Goal: Communication & Community: Answer question/provide support

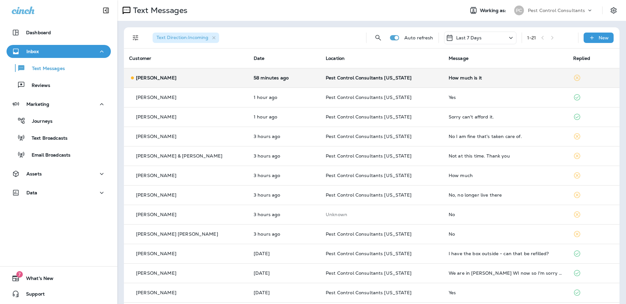
click at [153, 75] on div "[PERSON_NAME]" at bounding box center [186, 78] width 114 height 7
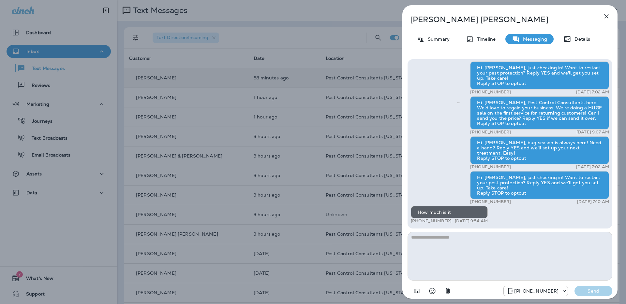
scroll to position [0, 0]
click at [272, 129] on div "[PERSON_NAME] Summary Timeline Messaging Details Hi [PERSON_NAME], PCC here! We…" at bounding box center [313, 152] width 626 height 304
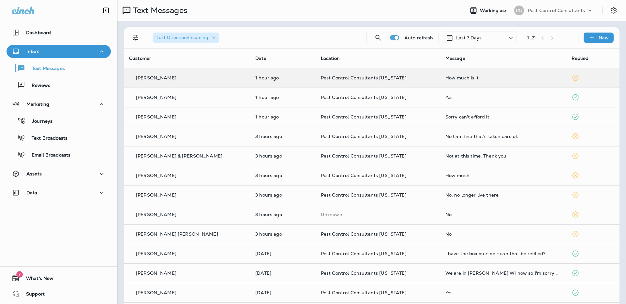
click at [280, 97] on div at bounding box center [313, 152] width 626 height 304
click at [279, 98] on p "1 hour ago" at bounding box center [282, 97] width 55 height 5
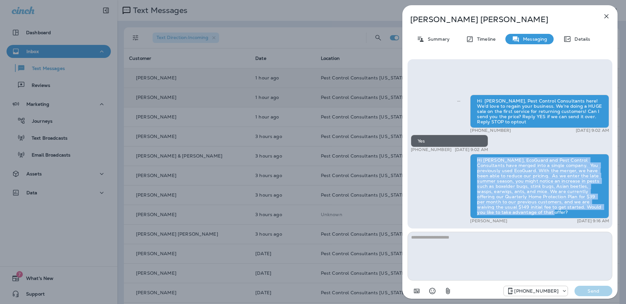
drag, startPoint x: 534, startPoint y: 213, endPoint x: 478, endPoint y: 160, distance: 77.7
click at [478, 160] on div "Hi [PERSON_NAME], EcoGuard and Pest Control Consultants have merged into a sing…" at bounding box center [539, 186] width 139 height 65
click at [162, 138] on div "[PERSON_NAME] Summary Timeline Messaging Details Hi [PERSON_NAME], Pest Control…" at bounding box center [313, 152] width 626 height 304
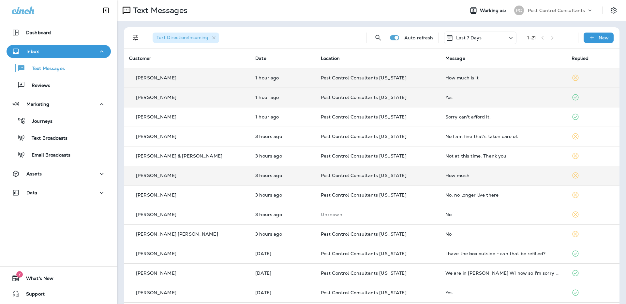
click at [206, 178] on div "[PERSON_NAME]" at bounding box center [187, 175] width 116 height 7
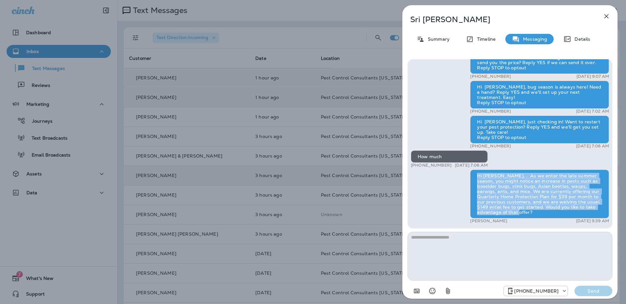
drag, startPoint x: 494, startPoint y: 213, endPoint x: 477, endPoint y: 176, distance: 41.1
click at [477, 176] on div "Hi [PERSON_NAME], . As we enter the late summer season, you might notice an inc…" at bounding box center [539, 194] width 139 height 49
copy div "Hi [PERSON_NAME], . As we enter the late summer season, you might notice an inc…"
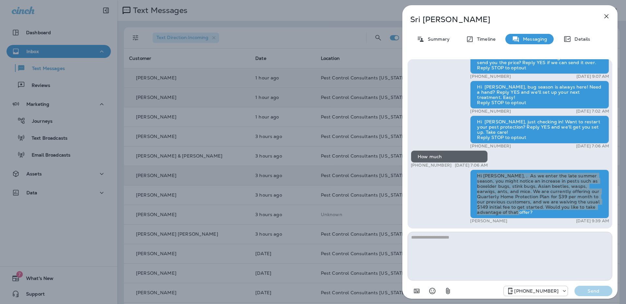
copy div "Hi [PERSON_NAME], . As we enter the late summer season, you might notice an inc…"
drag, startPoint x: 511, startPoint y: 189, endPoint x: 274, endPoint y: 94, distance: 255.9
click at [274, 94] on div "Sri [PERSON_NAME] Summary Timeline Messaging Details Hi [PERSON_NAME], Pest Con…" at bounding box center [313, 152] width 626 height 304
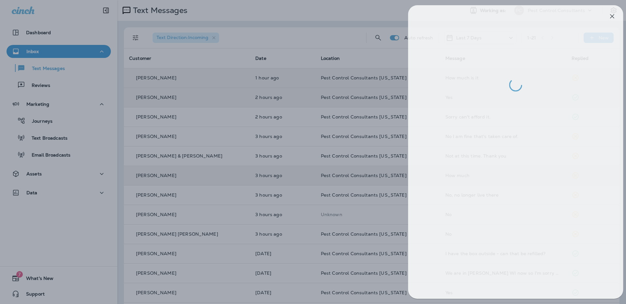
click at [263, 79] on div at bounding box center [319, 152] width 626 height 304
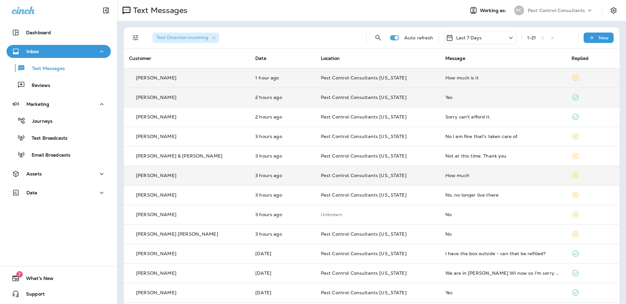
click at [320, 74] on td "Pest Control Consultants [US_STATE]" at bounding box center [377, 78] width 124 height 20
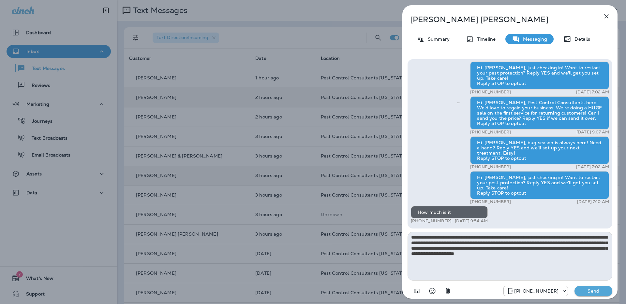
click at [424, 238] on textarea "**********" at bounding box center [509, 256] width 205 height 49
type textarea "**********"
click at [593, 292] on p "Send" at bounding box center [592, 291] width 27 height 6
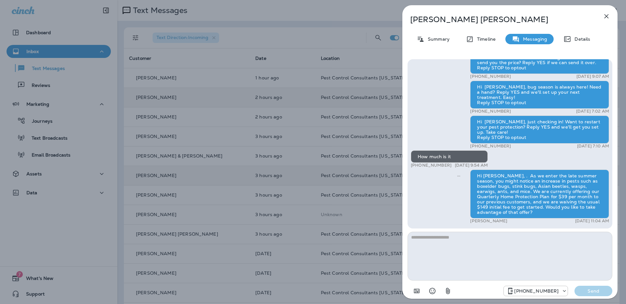
click at [279, 37] on div "[PERSON_NAME] Summary Timeline Messaging Details Hi [PERSON_NAME], PCC here! We…" at bounding box center [313, 152] width 626 height 304
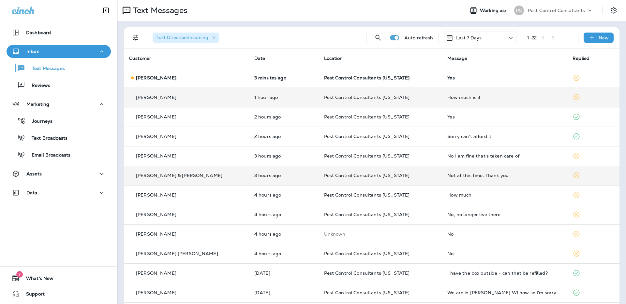
click at [207, 76] on div "[PERSON_NAME]" at bounding box center [186, 78] width 115 height 7
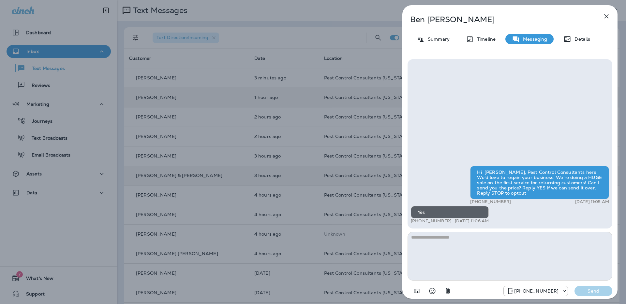
click at [223, 59] on div "[PERSON_NAME] Summary Timeline Messaging Details Hi [PERSON_NAME], Pest Control…" at bounding box center [313, 152] width 626 height 304
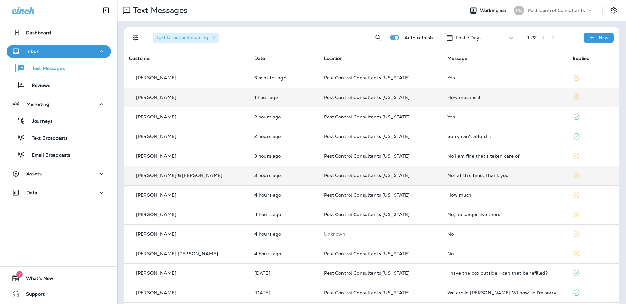
click at [206, 82] on td "[PERSON_NAME]" at bounding box center [186, 78] width 125 height 20
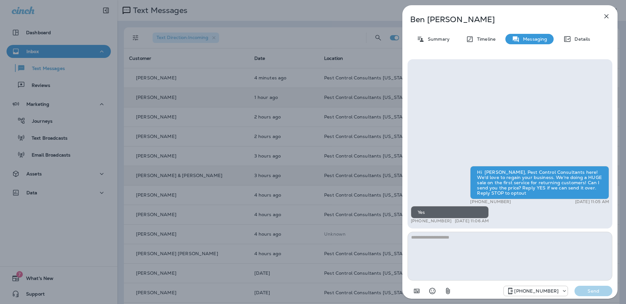
click at [244, 19] on div "[PERSON_NAME] Summary Timeline Messaging Details Hi [PERSON_NAME], Pest Control…" at bounding box center [313, 152] width 626 height 304
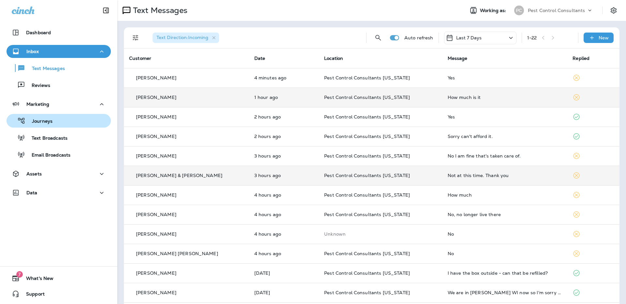
click at [52, 122] on div "Journeys" at bounding box center [58, 121] width 99 height 10
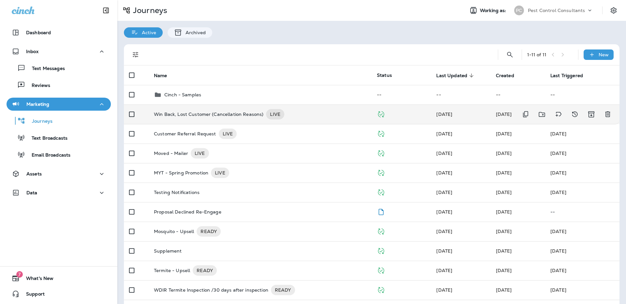
click at [240, 113] on p "Win Back, Lost Customer (Cancellation Reasons)" at bounding box center [208, 114] width 109 height 10
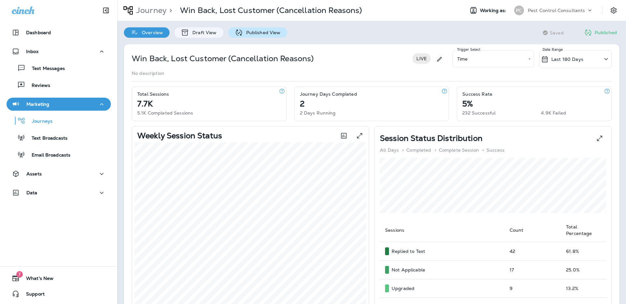
click at [264, 30] on p "Published View" at bounding box center [262, 32] width 38 height 5
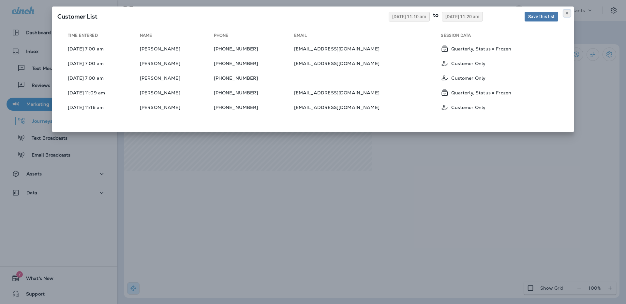
click at [567, 13] on icon at bounding box center [567, 13] width 4 height 4
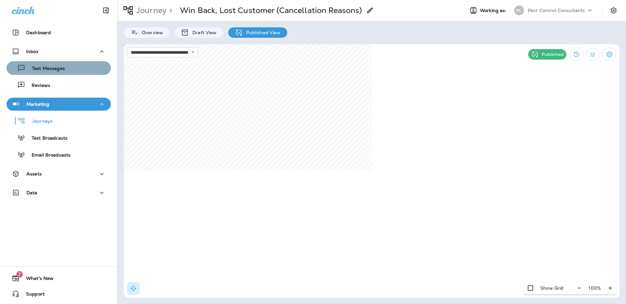
click at [51, 69] on p "Text Messages" at bounding box center [44, 69] width 39 height 6
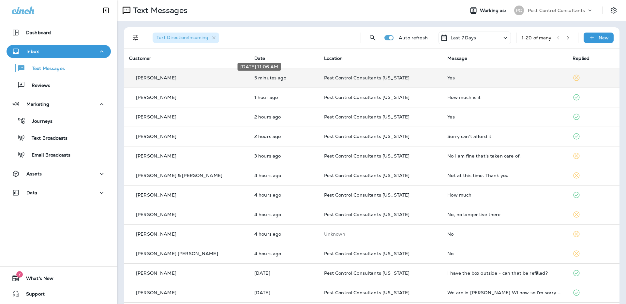
click at [254, 80] on p "5 minutes ago" at bounding box center [283, 77] width 59 height 5
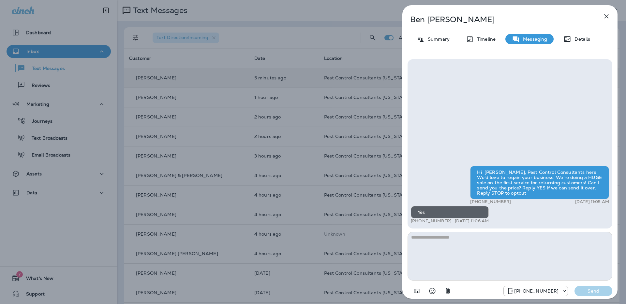
click at [317, 163] on div "[PERSON_NAME] Summary Timeline Messaging Details Hi [PERSON_NAME], Pest Control…" at bounding box center [313, 152] width 626 height 304
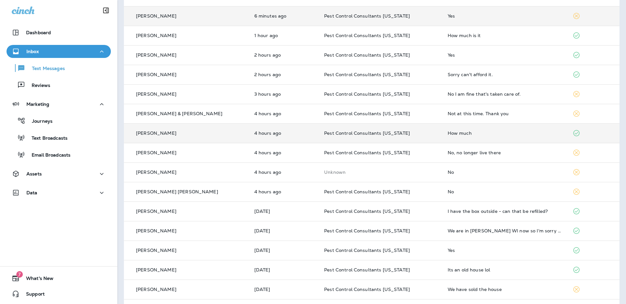
scroll to position [66, 0]
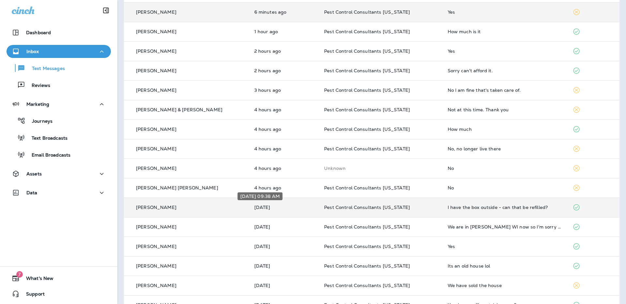
click at [303, 208] on p "[DATE]" at bounding box center [283, 207] width 59 height 5
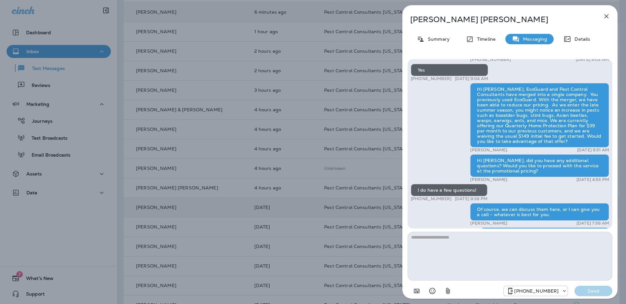
scroll to position [-72, 0]
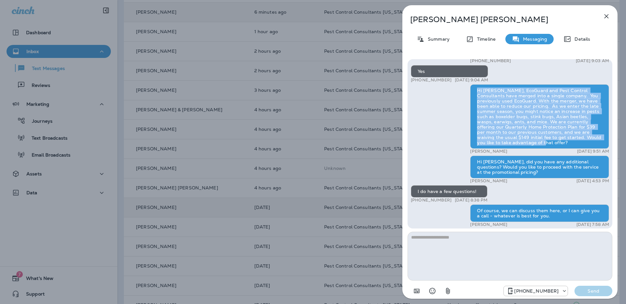
drag, startPoint x: 535, startPoint y: 144, endPoint x: 498, endPoint y: 102, distance: 55.8
click at [476, 89] on div "Hi [PERSON_NAME], EcoGuard and Pest Control Consultants have merged into a sing…" at bounding box center [539, 116] width 139 height 65
copy div "Hi [PERSON_NAME], EcoGuard and Pest Control Consultants have merged into a sing…"
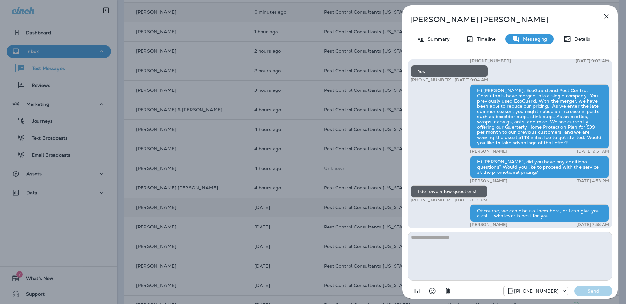
click at [246, 135] on div "[PERSON_NAME] Summary Timeline Messaging Details Hi [PERSON_NAME], Pest Control…" at bounding box center [313, 152] width 626 height 304
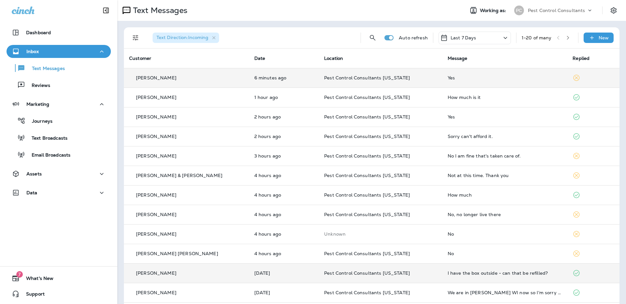
click at [191, 78] on div "[PERSON_NAME]" at bounding box center [186, 78] width 115 height 7
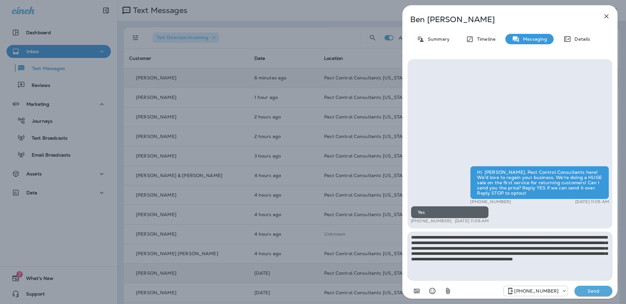
click at [422, 238] on textarea "**********" at bounding box center [509, 256] width 205 height 49
click at [455, 259] on textarea "**********" at bounding box center [509, 256] width 205 height 49
type textarea "**********"
click at [589, 293] on p "Send" at bounding box center [592, 291] width 27 height 6
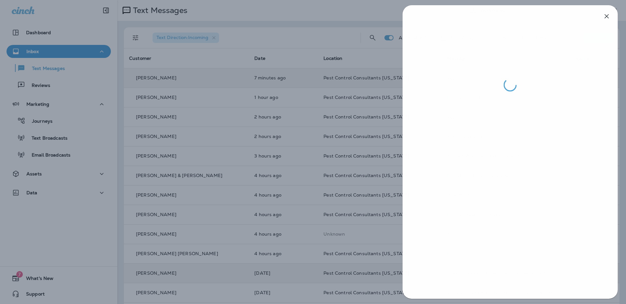
click at [296, 49] on div at bounding box center [313, 152] width 626 height 304
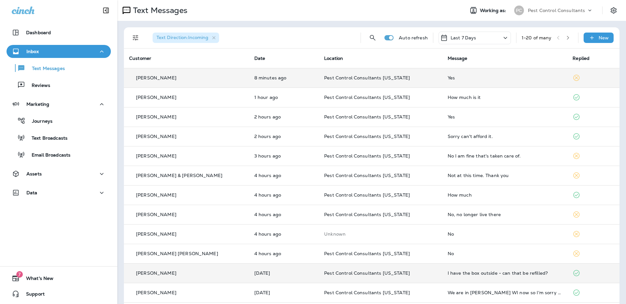
click at [290, 41] on div "Text Direction : Incoming" at bounding box center [251, 37] width 208 height 21
click at [56, 88] on div "Reviews" at bounding box center [58, 85] width 99 height 10
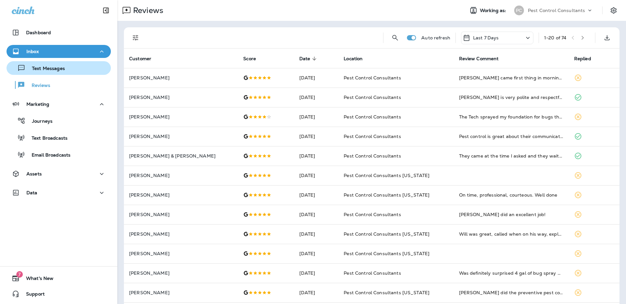
click at [58, 72] on div "Text Messages" at bounding box center [37, 68] width 56 height 10
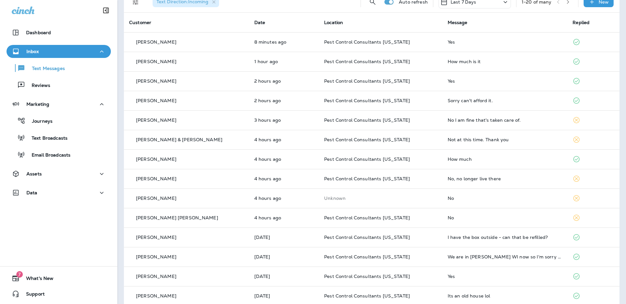
scroll to position [52, 0]
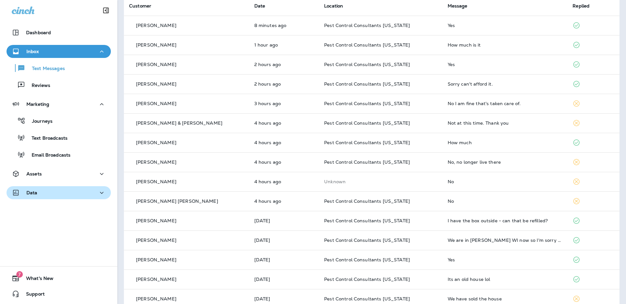
click at [61, 188] on button "Data" at bounding box center [59, 192] width 104 height 13
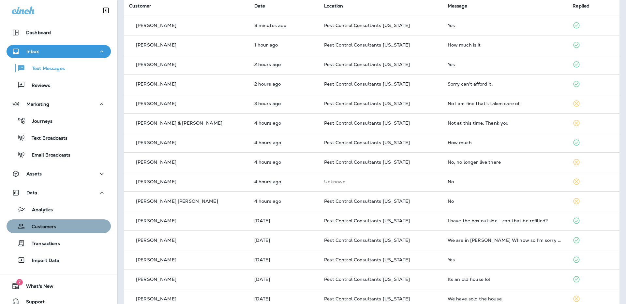
click at [60, 228] on div "Customers" at bounding box center [58, 227] width 99 height 10
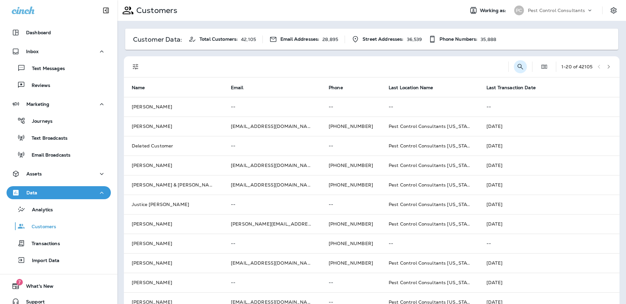
click at [516, 67] on icon "Search Customers" at bounding box center [520, 67] width 8 height 8
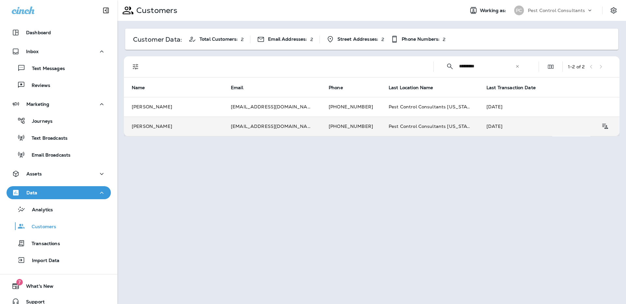
type input "*********"
click at [147, 129] on td "[PERSON_NAME]" at bounding box center [173, 127] width 99 height 20
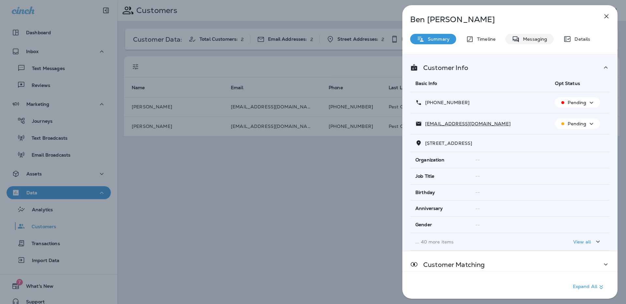
click at [536, 39] on p "Messaging" at bounding box center [532, 38] width 27 height 5
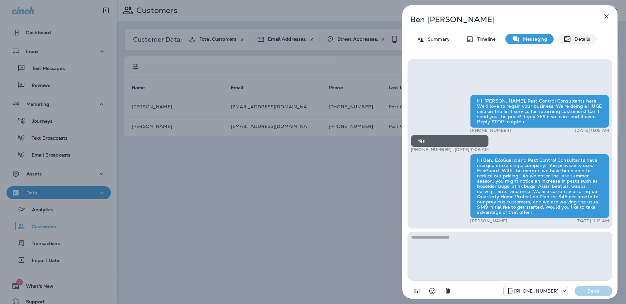
click at [574, 40] on p "Details" at bounding box center [580, 38] width 19 height 5
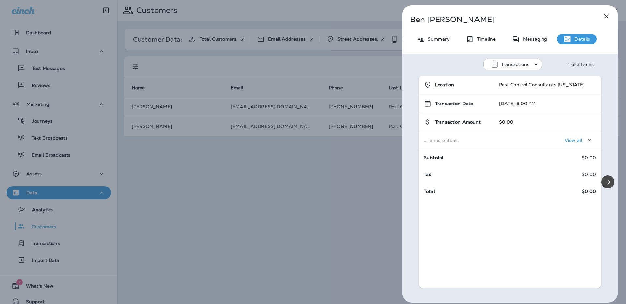
click at [527, 66] on p "Transactions" at bounding box center [515, 64] width 28 height 5
click at [521, 97] on p "Schedules" at bounding box center [509, 96] width 26 height 5
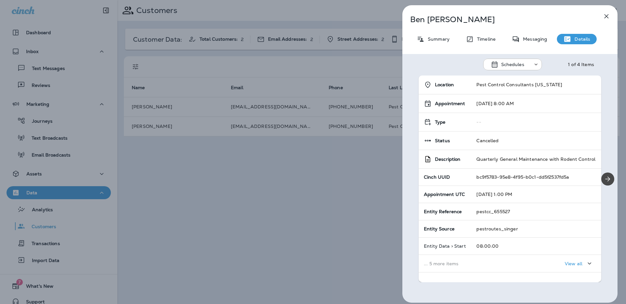
click at [530, 65] on div "Schedules" at bounding box center [517, 64] width 32 height 5
click at [523, 81] on p "Transactions" at bounding box center [511, 80] width 31 height 5
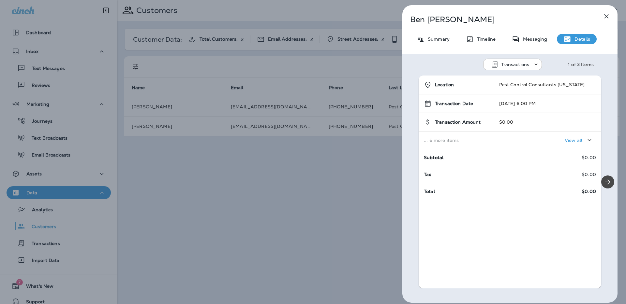
click at [527, 65] on p "Transactions" at bounding box center [515, 64] width 28 height 5
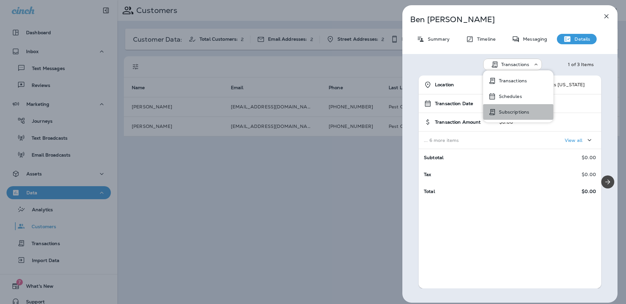
click at [517, 115] on p "Subscriptions" at bounding box center [512, 111] width 33 height 5
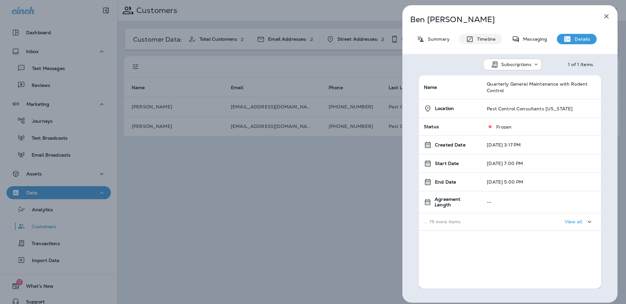
click at [486, 37] on p "Timeline" at bounding box center [484, 38] width 22 height 5
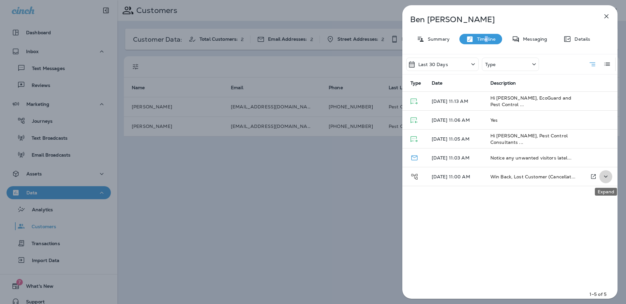
click at [608, 176] on icon "Expand" at bounding box center [606, 177] width 8 height 8
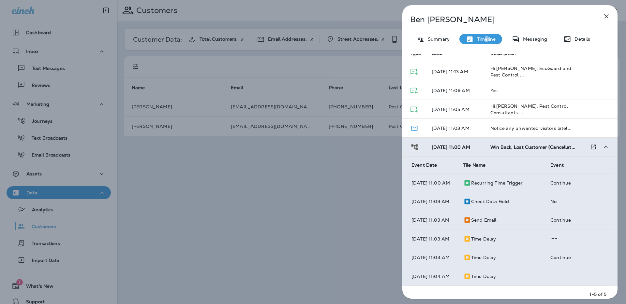
scroll to position [66, 0]
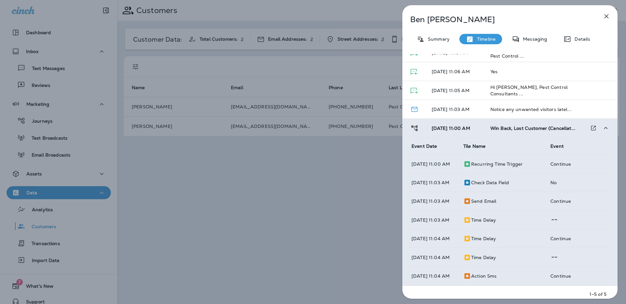
click at [317, 189] on div "[PERSON_NAME] Summary Timeline Messaging Details Last 30 Days Type Type Date De…" at bounding box center [313, 152] width 626 height 304
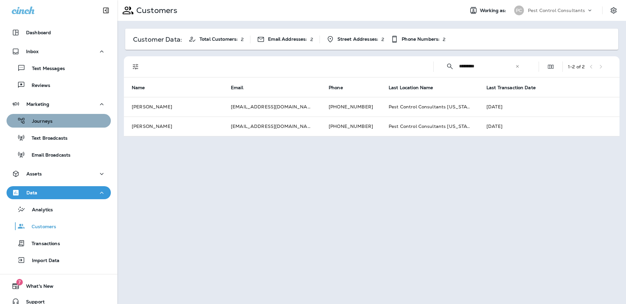
click at [70, 123] on div "Journeys" at bounding box center [58, 121] width 99 height 10
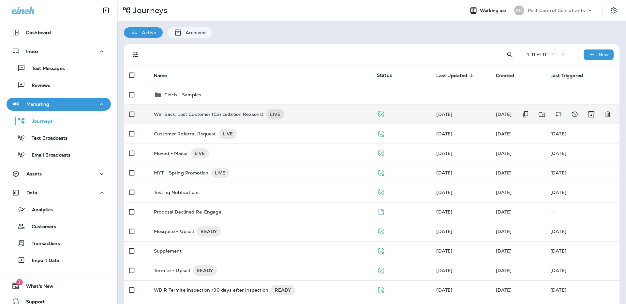
click at [235, 117] on p "Win Back, Lost Customer (Cancellation Reasons)" at bounding box center [208, 114] width 109 height 10
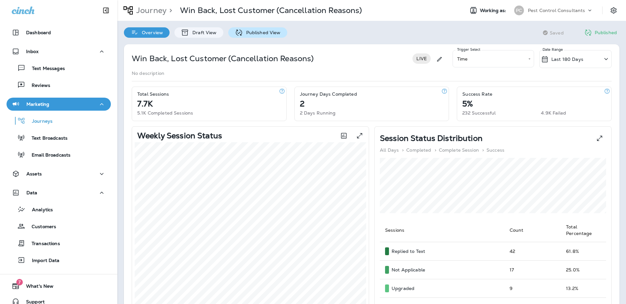
click at [266, 32] on p "Published View" at bounding box center [262, 32] width 38 height 5
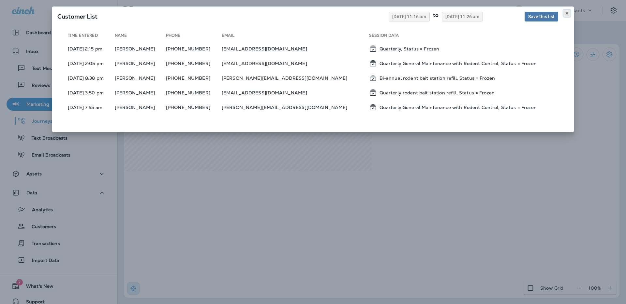
click at [567, 13] on use at bounding box center [566, 13] width 2 height 3
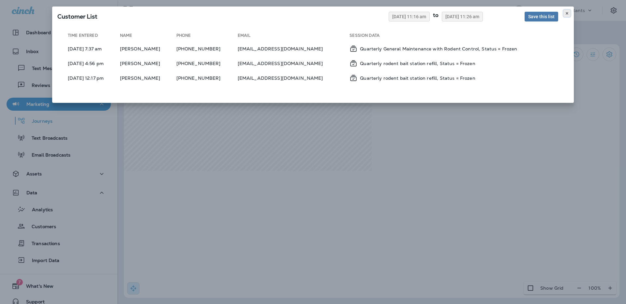
click at [565, 13] on icon at bounding box center [567, 13] width 4 height 4
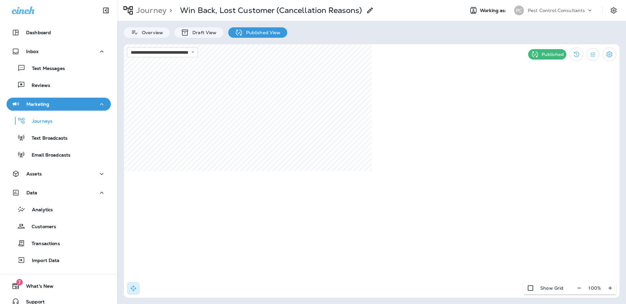
select select "*****"
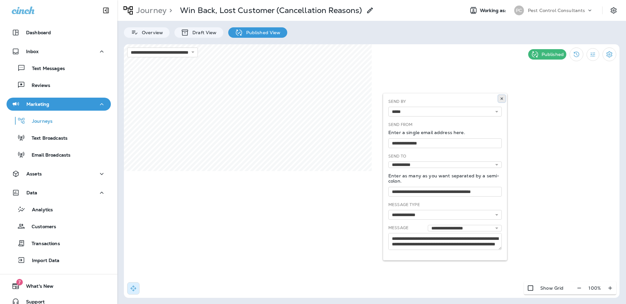
click at [500, 99] on icon at bounding box center [502, 99] width 4 height 4
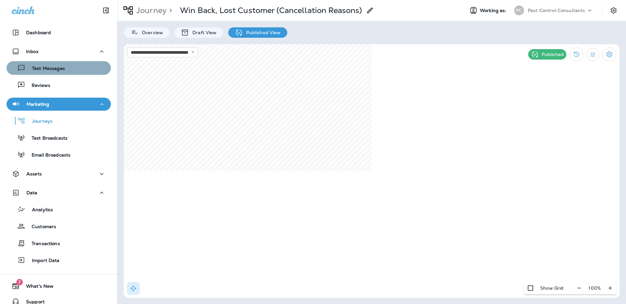
click at [73, 72] on div "Text Messages" at bounding box center [58, 68] width 99 height 10
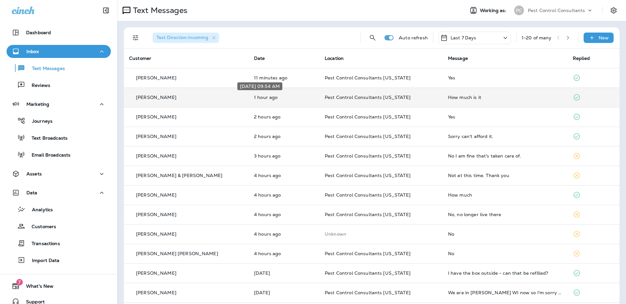
click at [265, 100] on p "1 hour ago" at bounding box center [284, 97] width 60 height 5
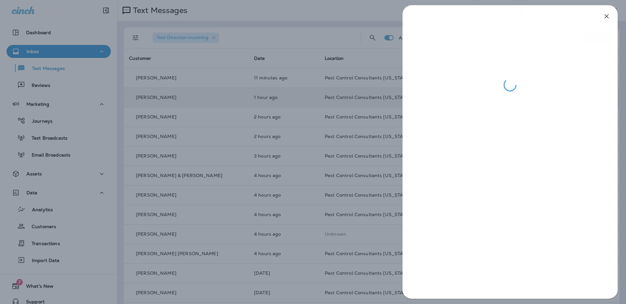
click at [201, 58] on div at bounding box center [313, 152] width 626 height 304
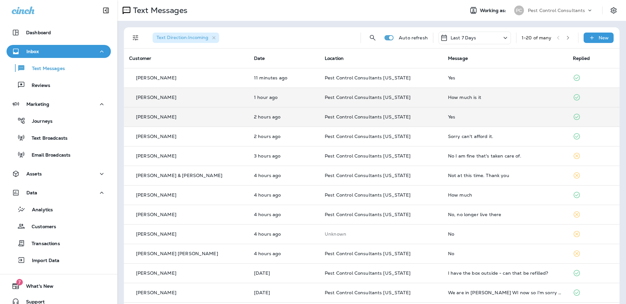
click at [218, 117] on div "[PERSON_NAME]" at bounding box center [186, 117] width 114 height 7
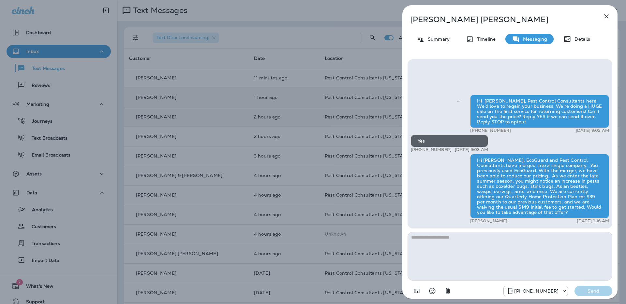
click at [221, 132] on div "[PERSON_NAME] Summary Timeline Messaging Details Hi [PERSON_NAME], Pest Control…" at bounding box center [313, 152] width 626 height 304
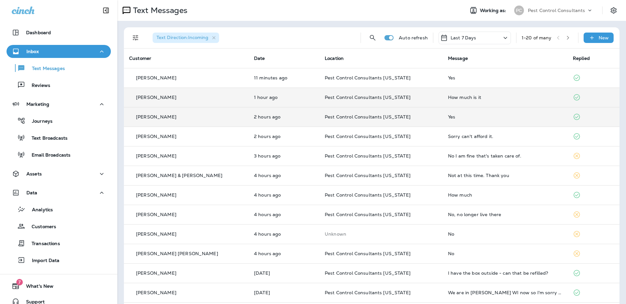
scroll to position [1, 0]
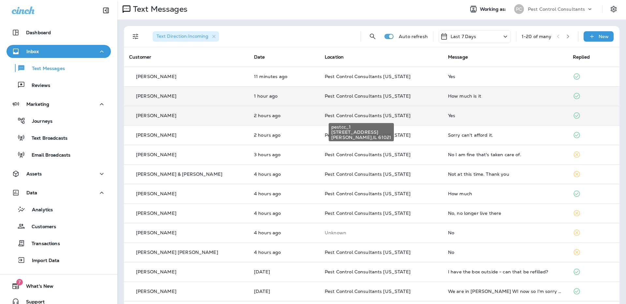
click at [333, 113] on span "Pest Control Consultants [US_STATE]" at bounding box center [368, 116] width 86 height 6
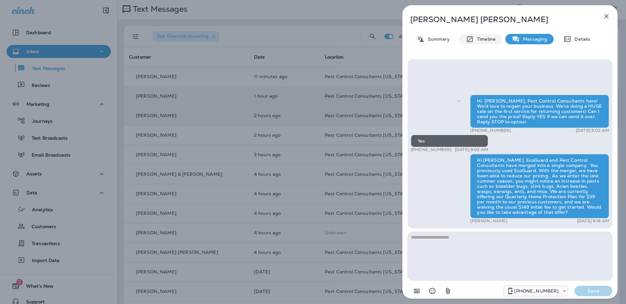
click at [484, 39] on p "Timeline" at bounding box center [484, 38] width 22 height 5
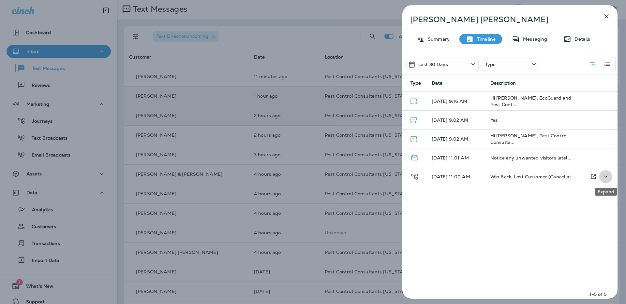
click at [605, 179] on icon "Expand" at bounding box center [606, 177] width 8 height 8
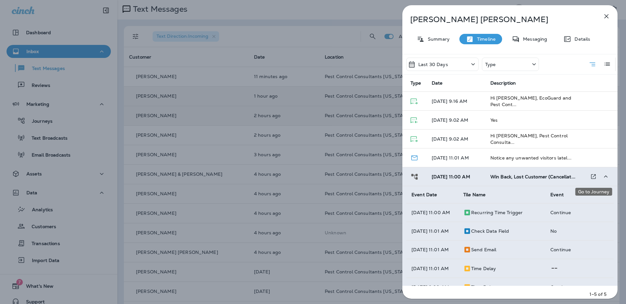
click at [593, 177] on icon "Go to Journey" at bounding box center [593, 176] width 7 height 7
